Goal: Information Seeking & Learning: Check status

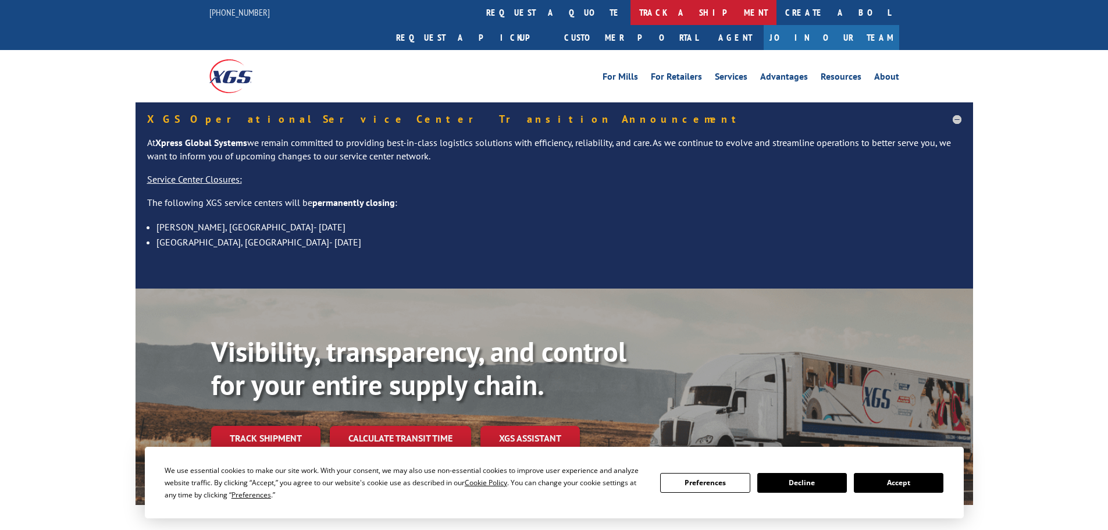
click at [631, 6] on link "track a shipment" at bounding box center [704, 12] width 146 height 25
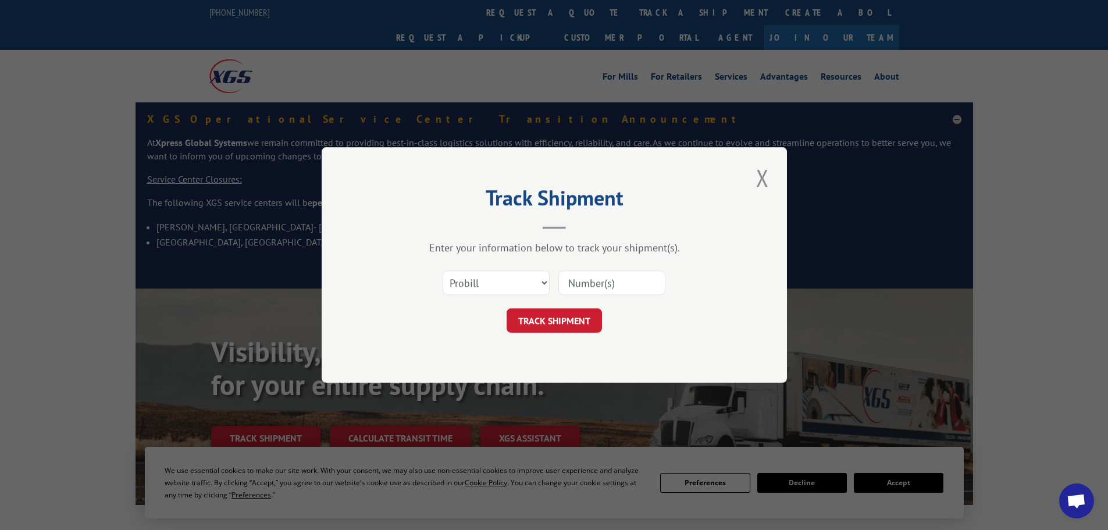
click at [522, 269] on div "Select category... Probill BOL PO" at bounding box center [554, 283] width 349 height 38
click at [513, 280] on select "Select category... Probill BOL PO" at bounding box center [496, 283] width 107 height 24
select select "bol"
click at [443, 271] on select "Select category... Probill BOL PO" at bounding box center [496, 283] width 107 height 24
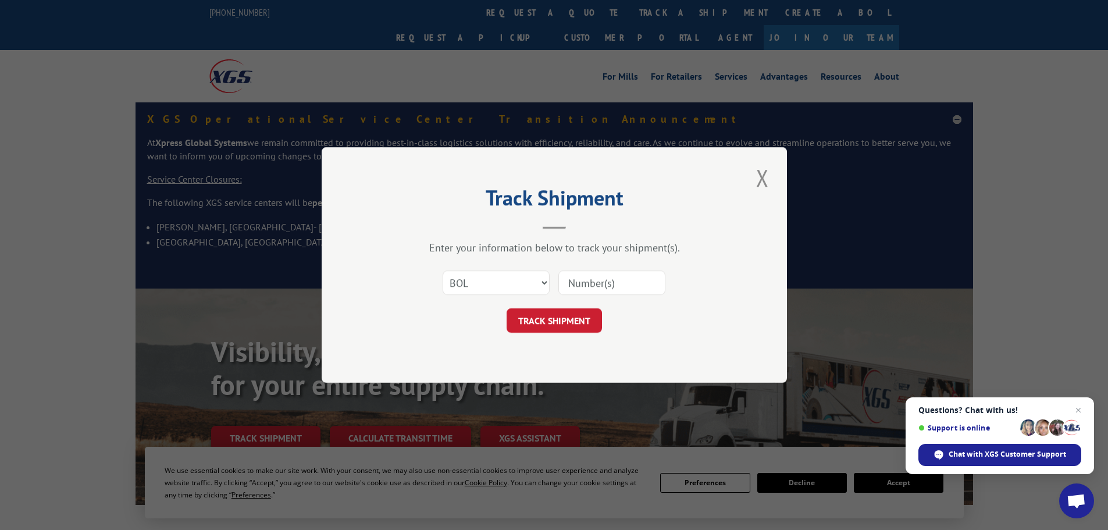
click at [635, 283] on input at bounding box center [611, 283] width 107 height 24
paste input "4812197"
type input "4812197"
click at [573, 325] on button "TRACK SHIPMENT" at bounding box center [554, 320] width 95 height 24
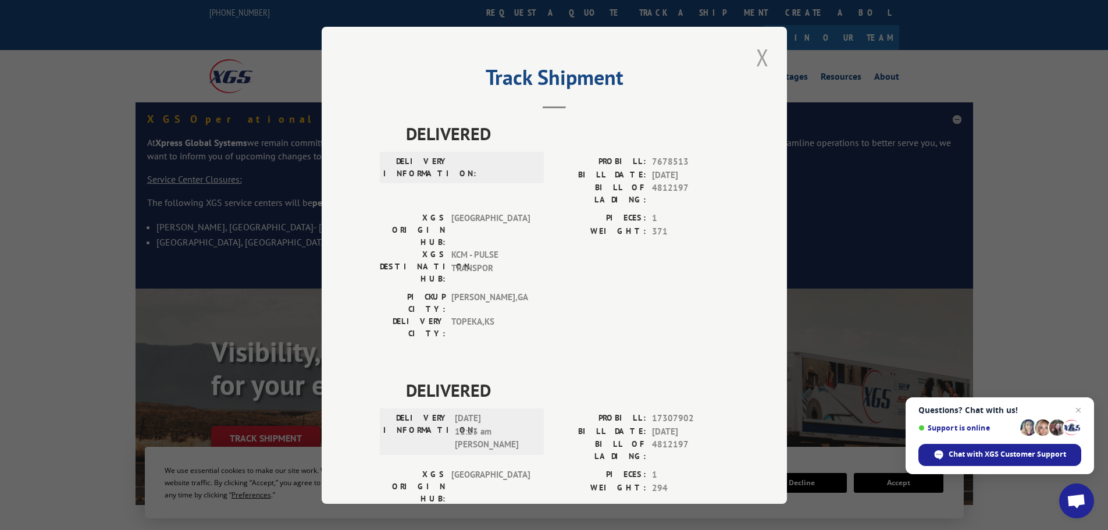
click at [756, 55] on button "Close modal" at bounding box center [763, 57] width 20 height 32
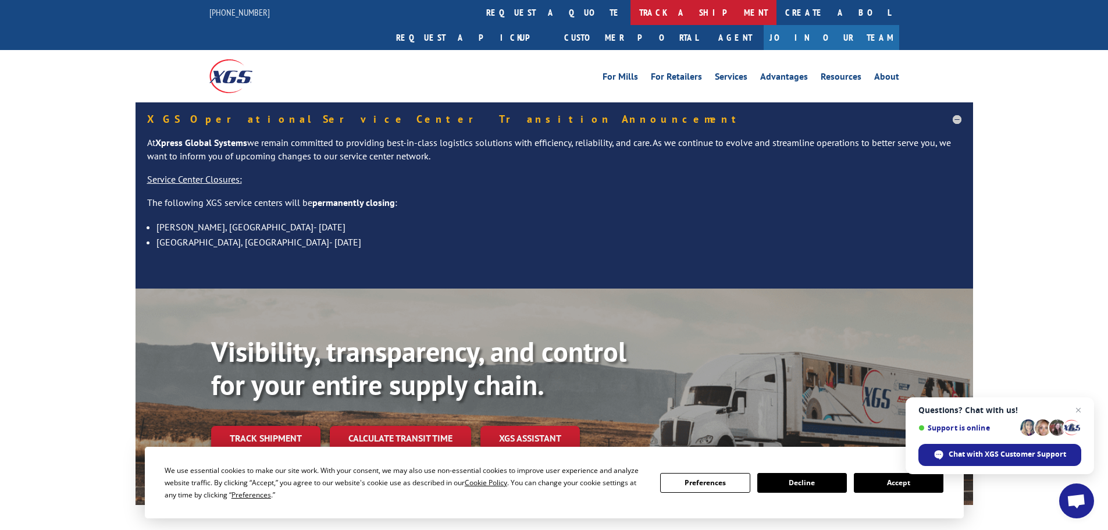
click at [631, 3] on link "track a shipment" at bounding box center [704, 12] width 146 height 25
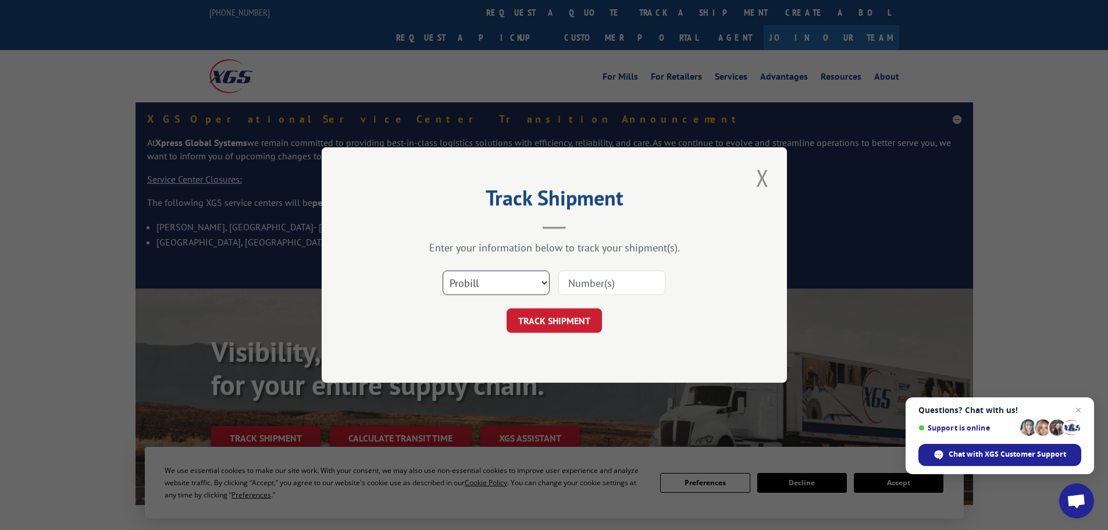
click at [519, 287] on select "Select category... Probill BOL PO" at bounding box center [496, 283] width 107 height 24
select select "bol"
click at [443, 271] on select "Select category... Probill BOL PO" at bounding box center [496, 283] width 107 height 24
click at [583, 284] on input at bounding box center [611, 283] width 107 height 24
paste input "4860079"
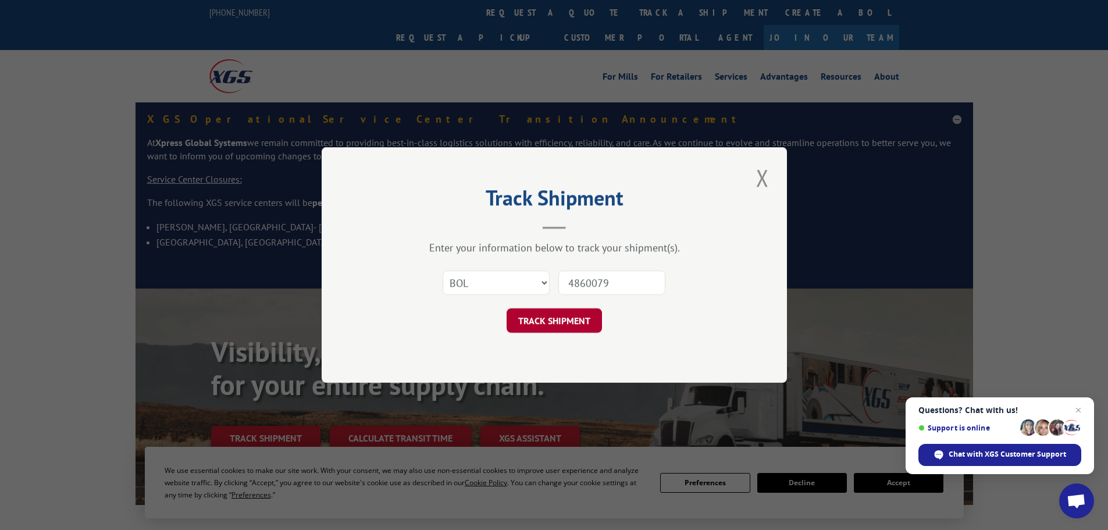
type input "4860079"
click at [568, 316] on button "TRACK SHIPMENT" at bounding box center [554, 320] width 95 height 24
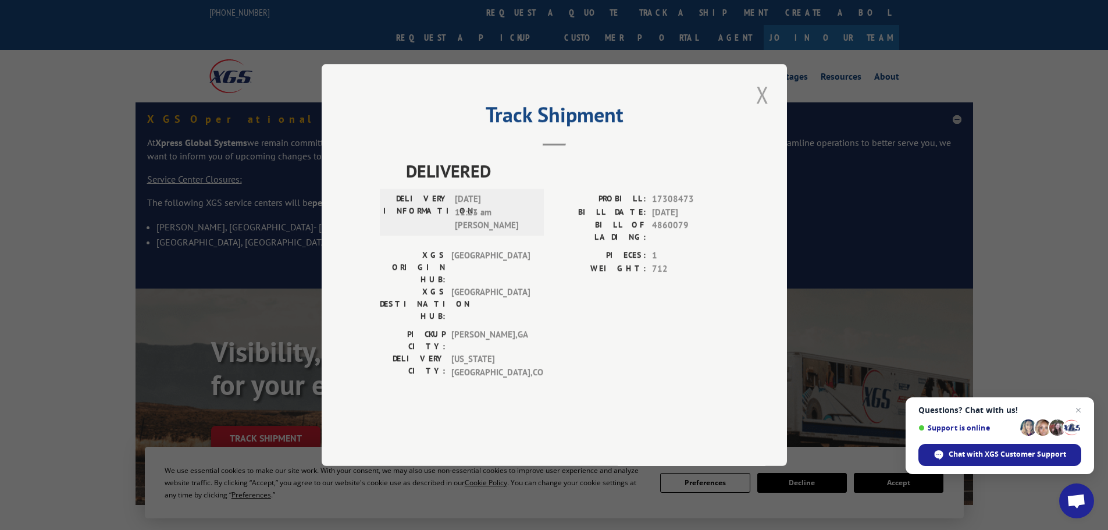
click at [766, 111] on button "Close modal" at bounding box center [763, 95] width 20 height 32
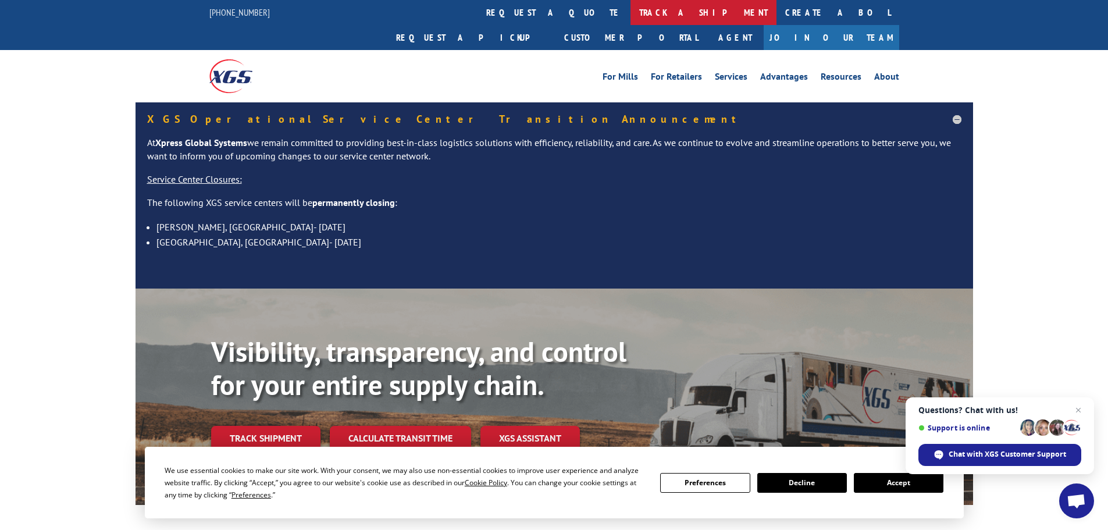
click at [631, 1] on link "track a shipment" at bounding box center [704, 12] width 146 height 25
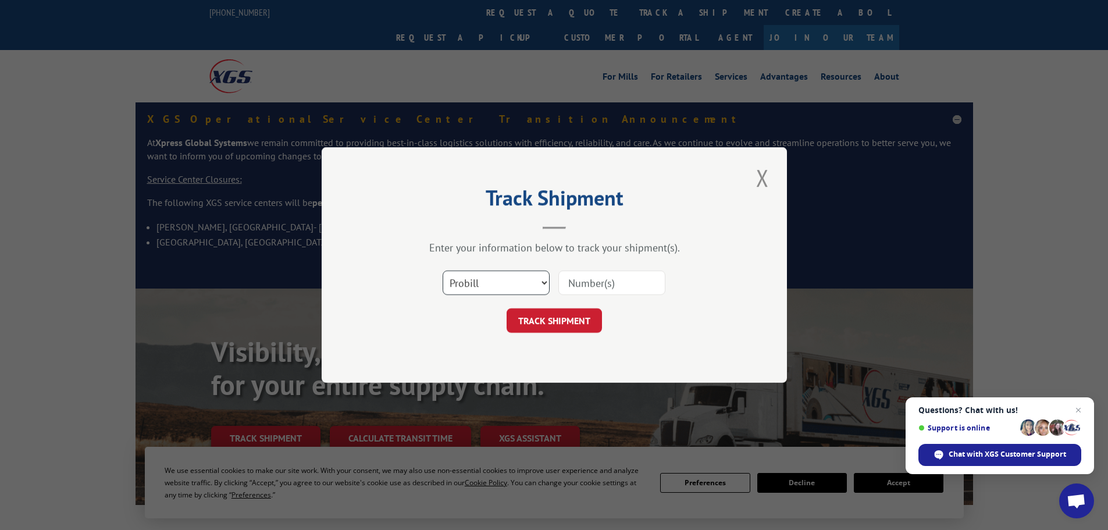
click at [521, 284] on select "Select category... Probill BOL PO" at bounding box center [496, 283] width 107 height 24
select select "bol"
click at [443, 271] on select "Select category... Probill BOL PO" at bounding box center [496, 283] width 107 height 24
click at [610, 286] on input at bounding box center [611, 283] width 107 height 24
paste input "5950120"
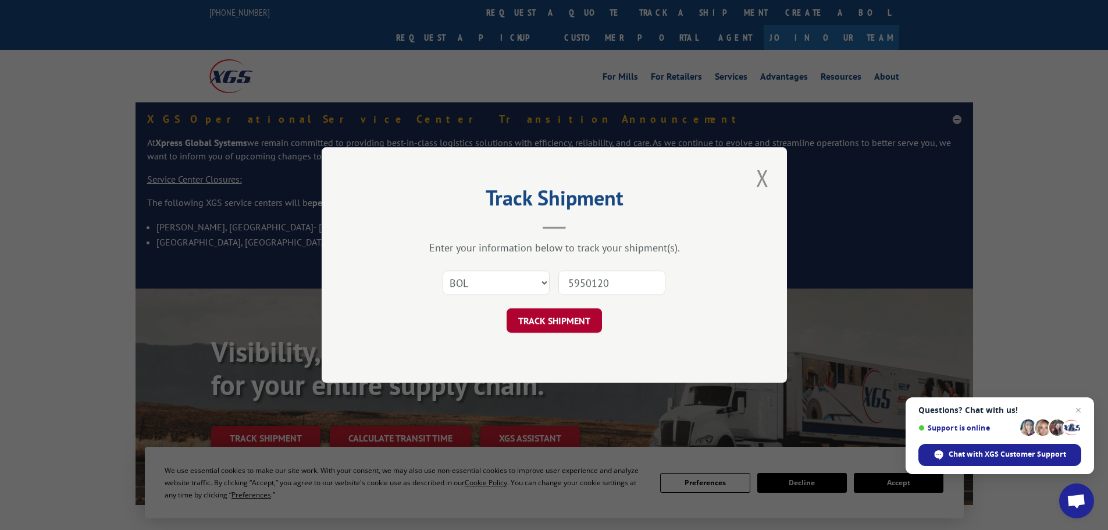
type input "5950120"
click at [562, 325] on button "TRACK SHIPMENT" at bounding box center [554, 320] width 95 height 24
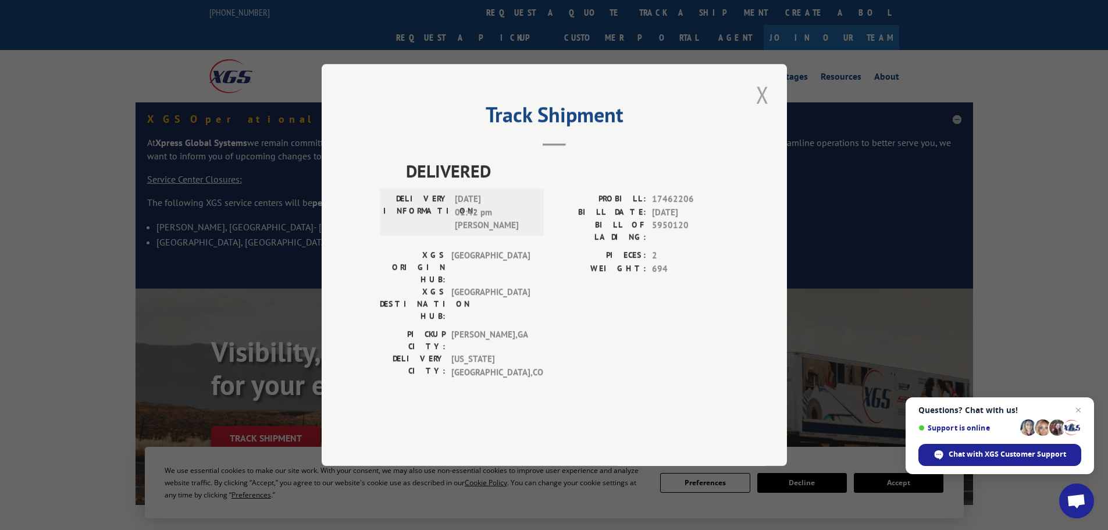
click at [763, 111] on button "Close modal" at bounding box center [763, 95] width 20 height 32
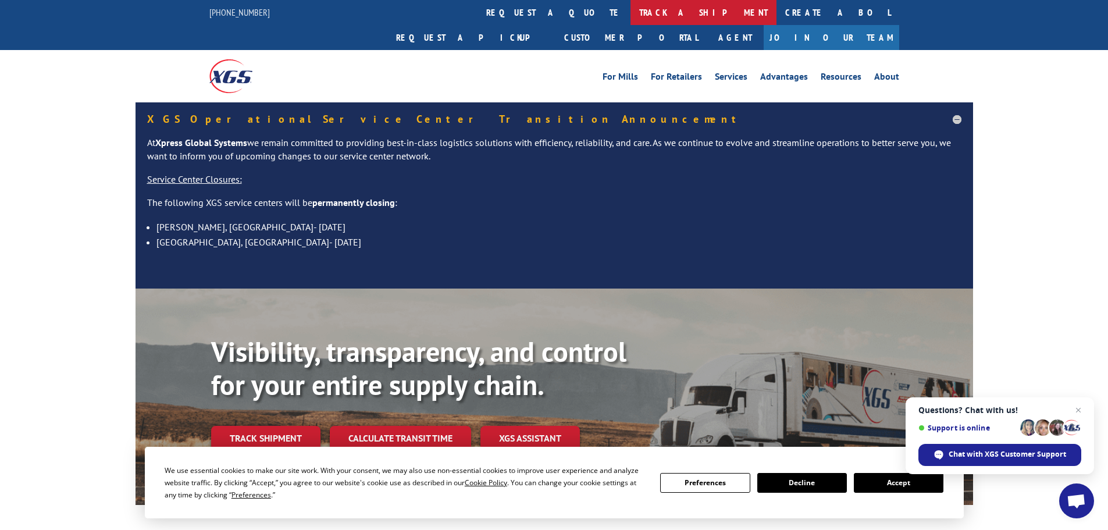
click at [631, 9] on link "track a shipment" at bounding box center [704, 12] width 146 height 25
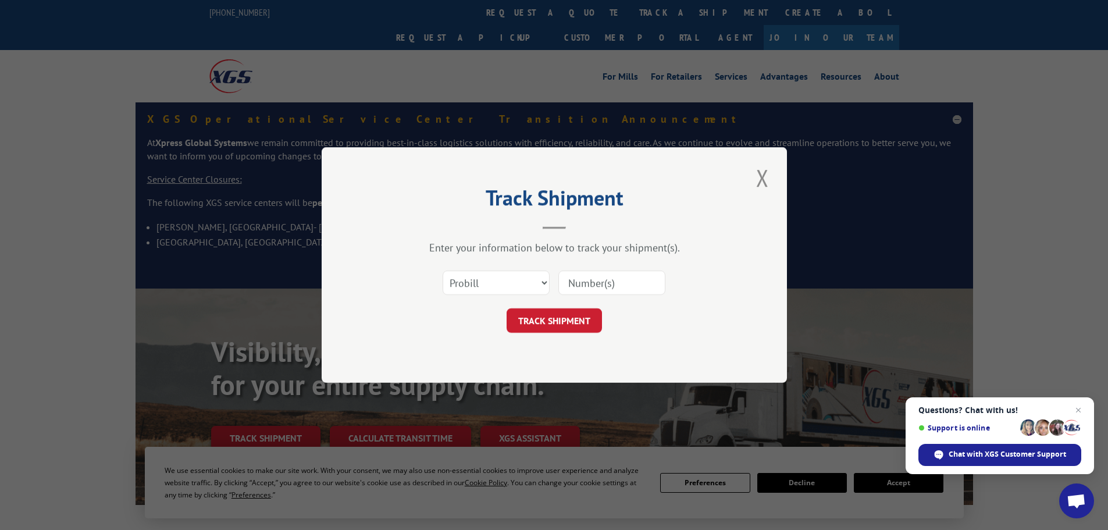
click at [496, 296] on div "Select category... Probill BOL PO" at bounding box center [496, 282] width 106 height 27
click at [496, 282] on select "Select category... Probill BOL PO" at bounding box center [496, 283] width 107 height 24
select select "bol"
click at [443, 271] on select "Select category... Probill BOL PO" at bounding box center [496, 283] width 107 height 24
click at [582, 273] on input at bounding box center [611, 283] width 107 height 24
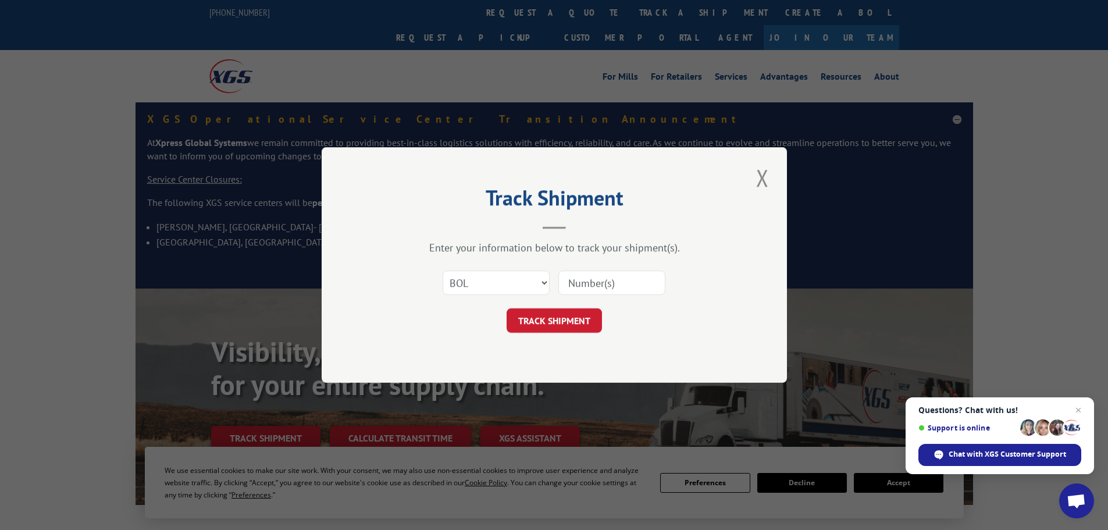
paste input "5950809"
type input "5950809"
click at [557, 319] on button "TRACK SHIPMENT" at bounding box center [554, 320] width 95 height 24
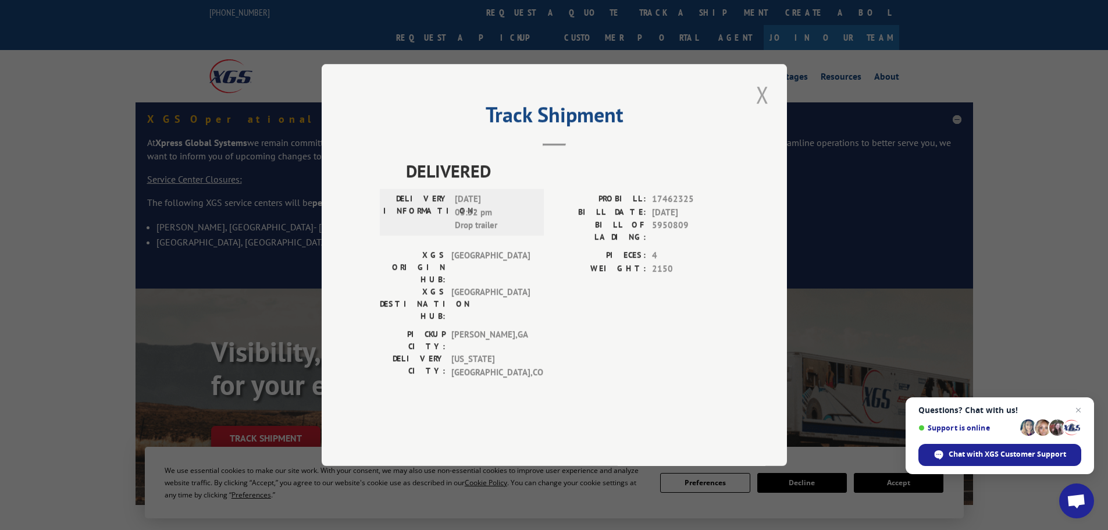
click at [763, 111] on button "Close modal" at bounding box center [763, 95] width 20 height 32
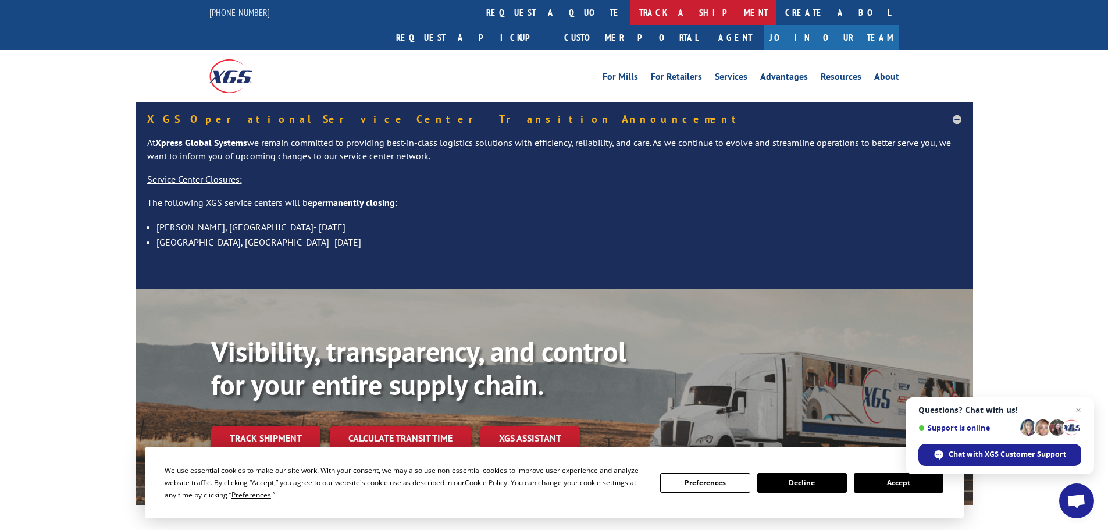
click at [631, 13] on link "track a shipment" at bounding box center [704, 12] width 146 height 25
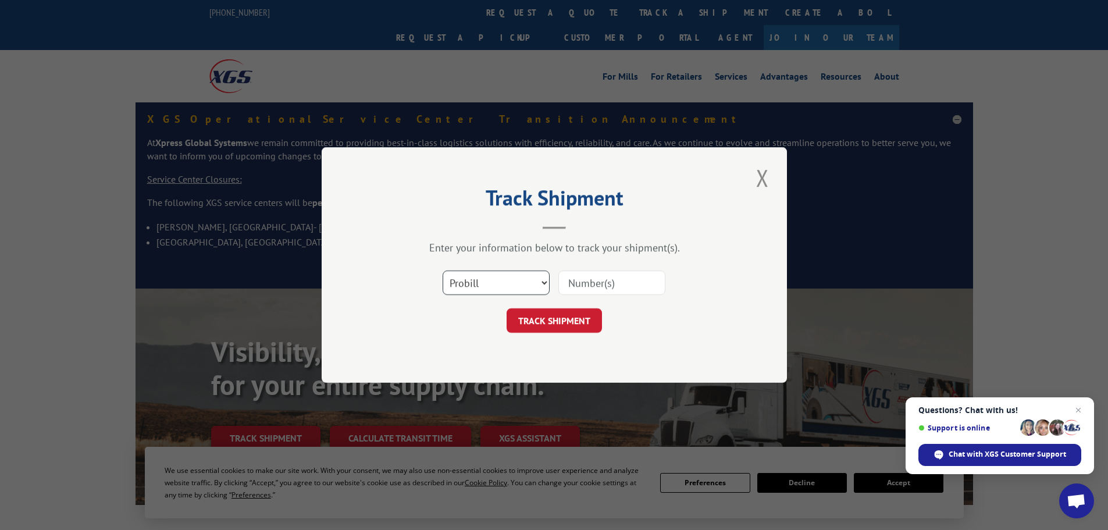
click at [506, 286] on select "Select category... Probill BOL PO" at bounding box center [496, 283] width 107 height 24
select select "bol"
click at [443, 271] on select "Select category... Probill BOL PO" at bounding box center [496, 283] width 107 height 24
click at [593, 289] on input at bounding box center [611, 283] width 107 height 24
paste input "4860085"
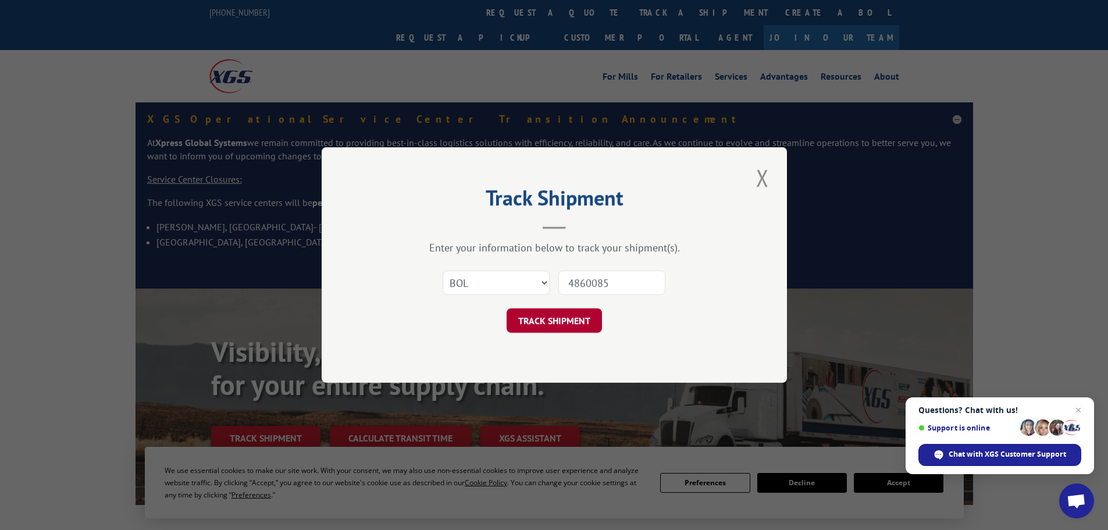
type input "4860085"
click at [540, 328] on button "TRACK SHIPMENT" at bounding box center [554, 320] width 95 height 24
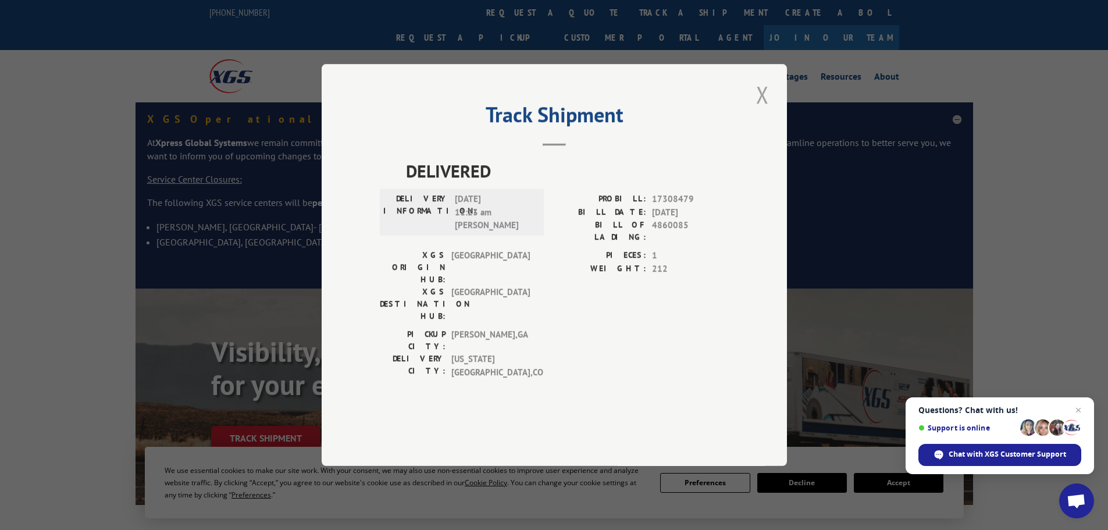
click at [761, 111] on button "Close modal" at bounding box center [763, 95] width 20 height 32
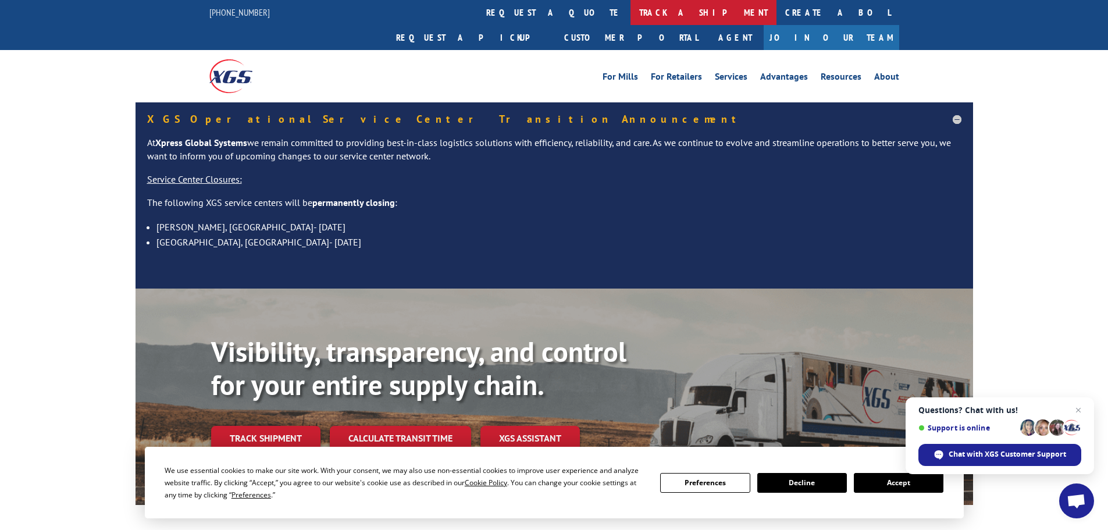
click at [631, 10] on link "track a shipment" at bounding box center [704, 12] width 146 height 25
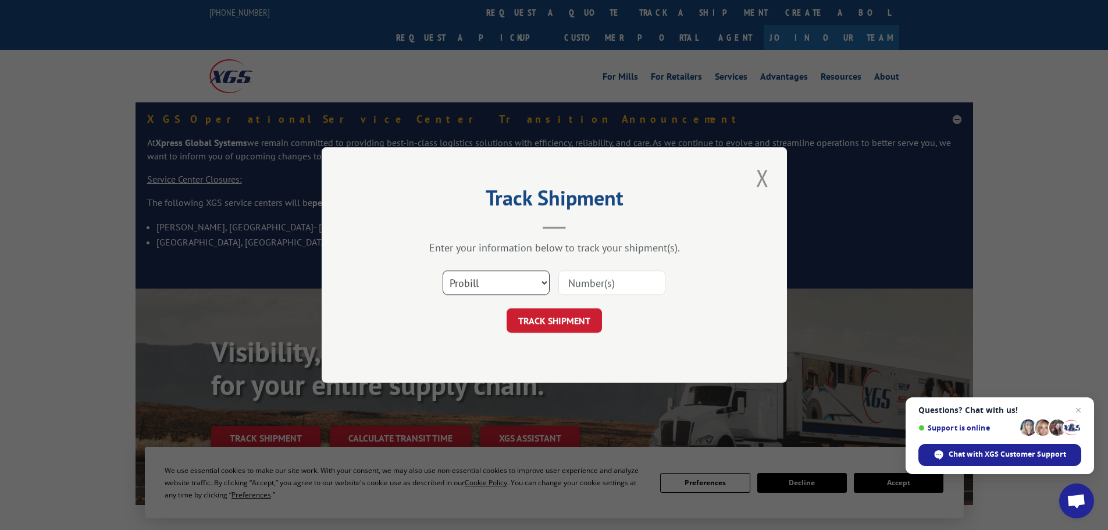
click at [508, 283] on select "Select category... Probill BOL PO" at bounding box center [496, 283] width 107 height 24
select select "bol"
click at [443, 271] on select "Select category... Probill BOL PO" at bounding box center [496, 283] width 107 height 24
click at [567, 290] on input at bounding box center [611, 283] width 107 height 24
paste input "5960697"
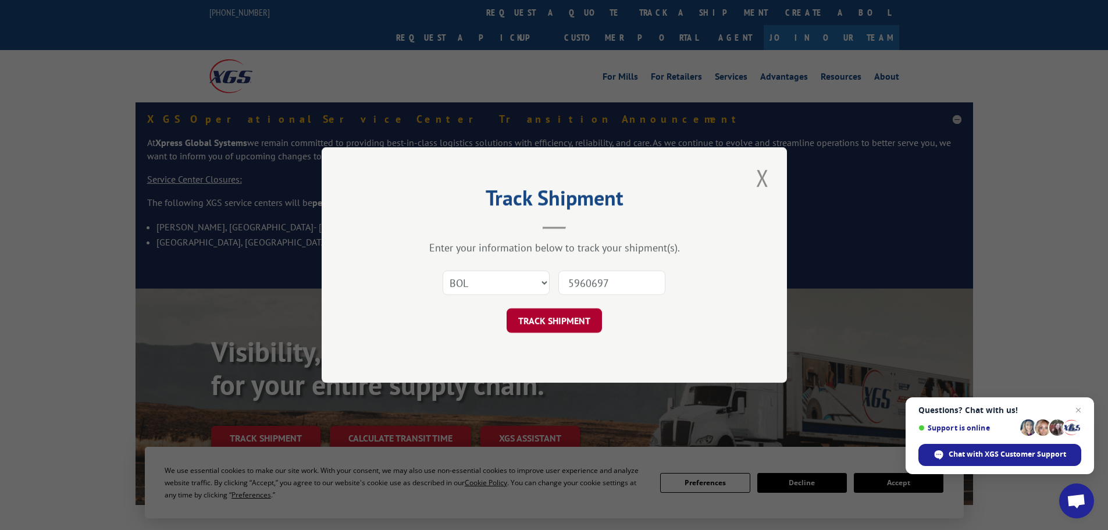
type input "5960697"
click at [561, 318] on button "TRACK SHIPMENT" at bounding box center [554, 320] width 95 height 24
